Goal: Task Accomplishment & Management: Complete application form

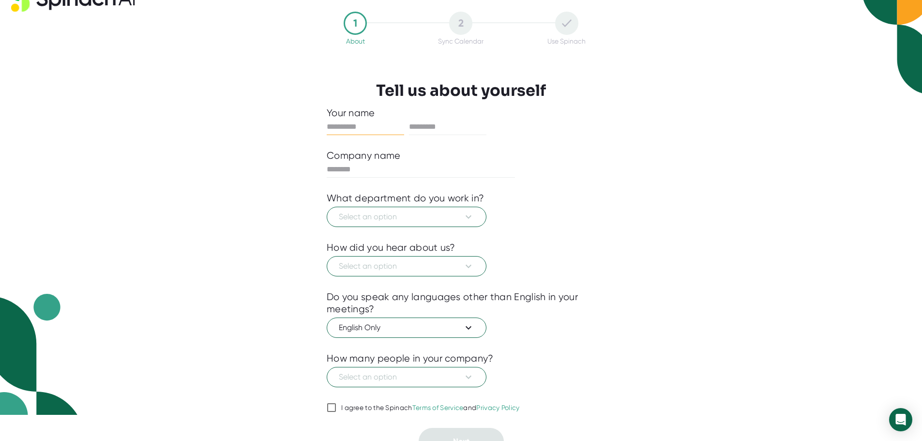
scroll to position [40, 0]
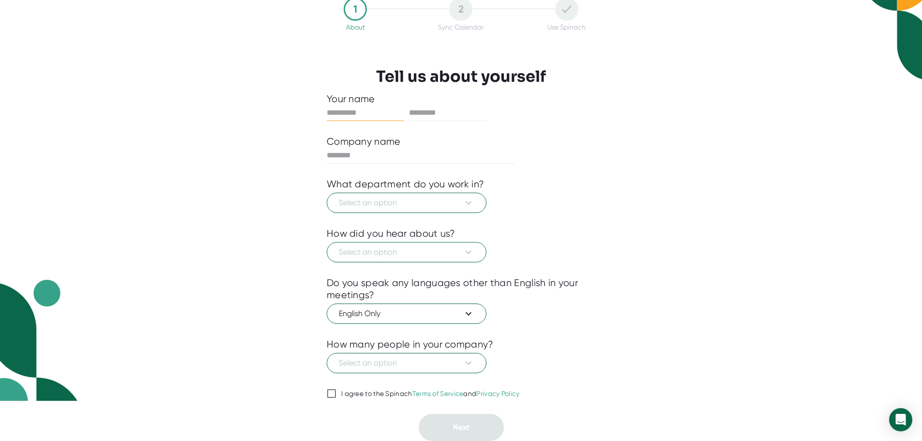
click at [364, 390] on div "I agree to the Spinach Terms of Service and Privacy Policy" at bounding box center [430, 394] width 179 height 9
click at [336, 390] on input "I agree to the Spinach Terms of Service and Privacy Policy" at bounding box center [332, 394] width 10 height 12
checkbox input "true"
click at [405, 361] on span "Select an option" at bounding box center [407, 363] width 136 height 12
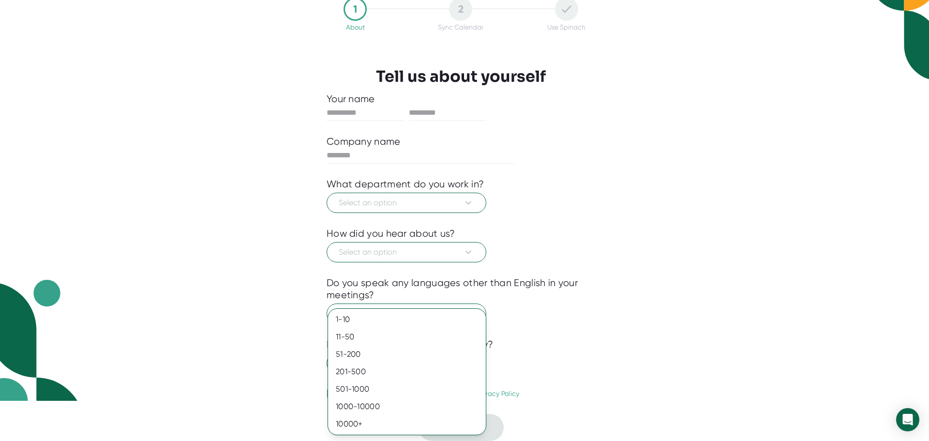
click at [709, 274] on div at bounding box center [464, 220] width 929 height 441
